Goal: Find specific page/section: Find specific page/section

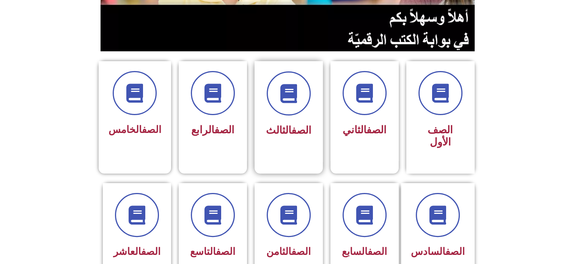
scroll to position [228, 0]
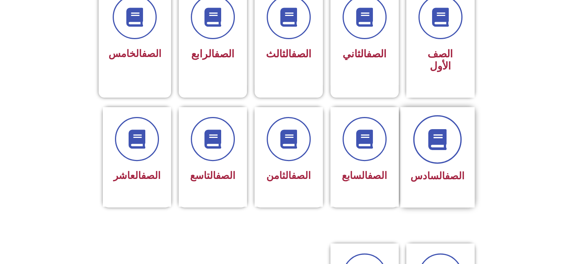
click at [427, 126] on span at bounding box center [437, 139] width 49 height 49
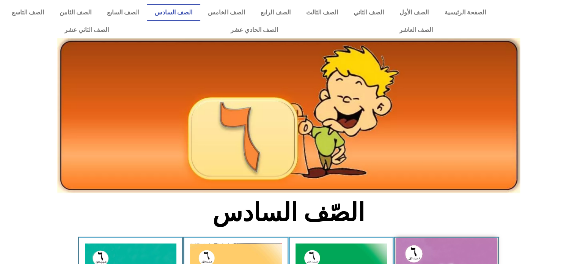
scroll to position [152, 0]
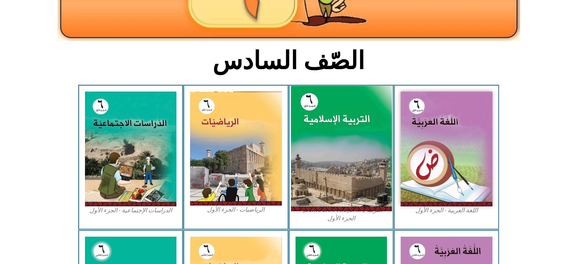
click at [309, 120] on img at bounding box center [341, 149] width 101 height 126
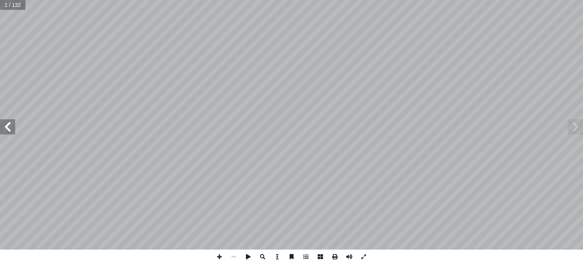
click at [570, 129] on span at bounding box center [575, 126] width 15 height 15
click at [9, 132] on span at bounding box center [7, 126] width 15 height 15
click at [2, 123] on span at bounding box center [7, 126] width 15 height 15
